Goal: Register for event/course

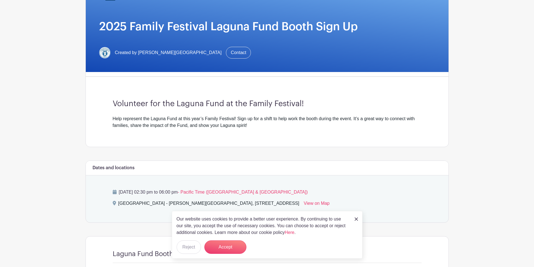
scroll to position [84, 0]
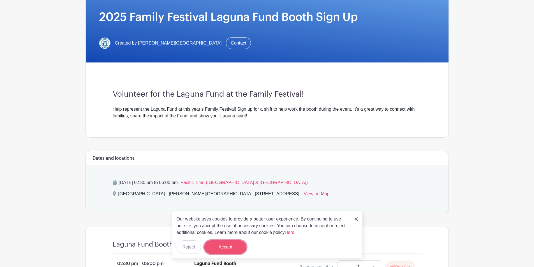
click at [232, 243] on button "Accept" at bounding box center [225, 247] width 42 height 13
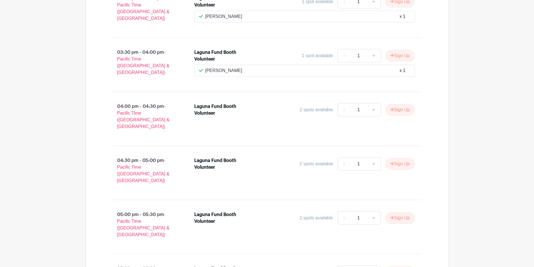
scroll to position [432, 0]
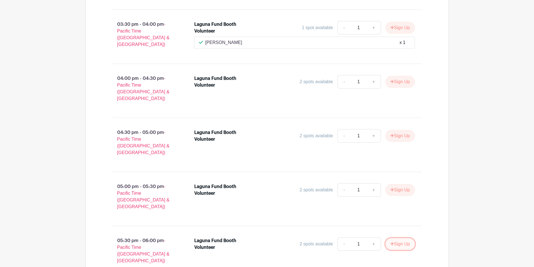
click at [399, 238] on button "Sign Up" at bounding box center [400, 244] width 29 height 12
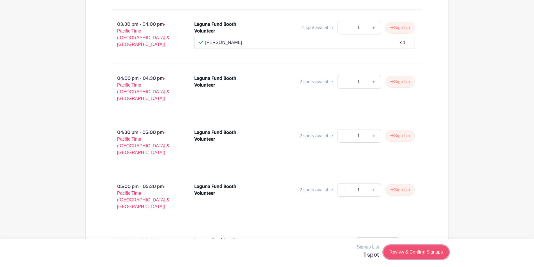
click at [416, 250] on link "Review & Confirm Signups" at bounding box center [416, 252] width 65 height 13
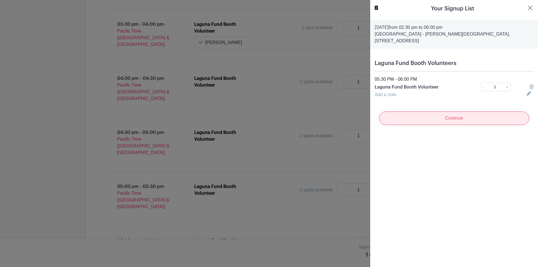
click at [443, 120] on input "Continue" at bounding box center [454, 118] width 150 height 13
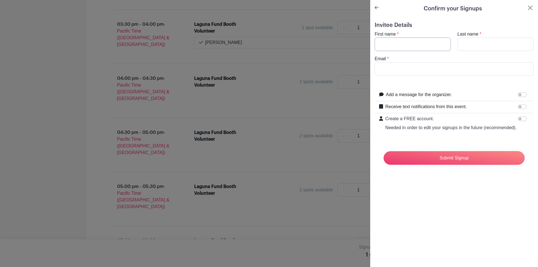
click at [404, 45] on input "First name" at bounding box center [413, 44] width 76 height 13
type input "[PERSON_NAME]"
click at [397, 70] on input "Email" at bounding box center [454, 68] width 159 height 13
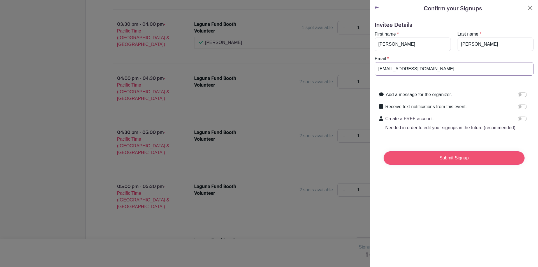
type input "[EMAIL_ADDRESS][DOMAIN_NAME]"
click at [438, 163] on input "Submit Signup" at bounding box center [454, 157] width 141 height 13
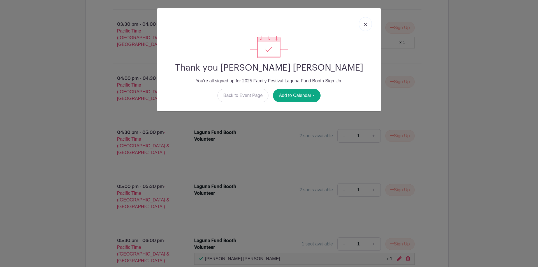
click at [365, 26] on img at bounding box center [365, 24] width 3 height 3
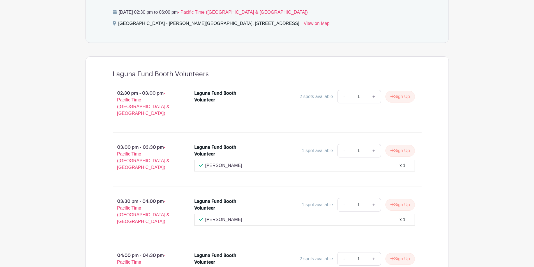
scroll to position [208, 0]
